Goal: Check status

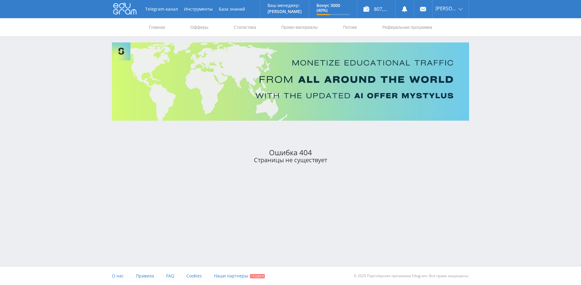
click at [121, 11] on icon at bounding box center [124, 8] width 23 height 12
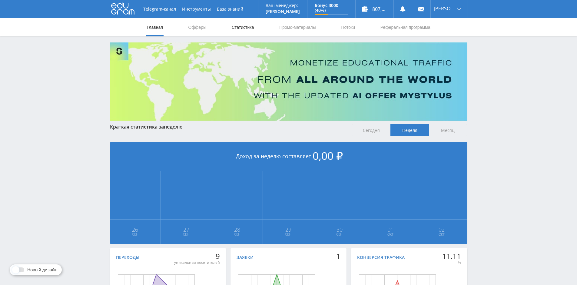
click at [233, 28] on link "Статистика" at bounding box center [243, 27] width 24 height 18
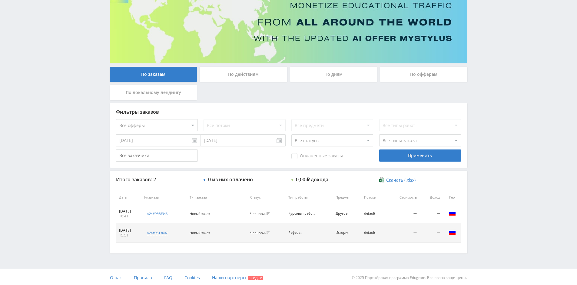
scroll to position [59, 0]
